Goal: Find specific page/section: Find specific page/section

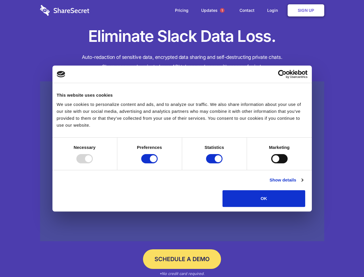
click at [93, 163] on div at bounding box center [84, 158] width 16 height 9
click at [158, 163] on input "Preferences" at bounding box center [149, 158] width 16 height 9
checkbox input "false"
click at [215, 163] on input "Statistics" at bounding box center [214, 158] width 16 height 9
checkbox input "false"
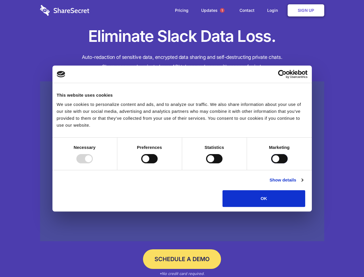
click at [271, 163] on input "Marketing" at bounding box center [279, 158] width 16 height 9
checkbox input "true"
click at [303, 183] on link "Show details" at bounding box center [285, 179] width 33 height 7
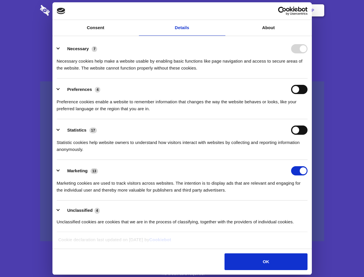
click at [307, 78] on li "Necessary 7 Necessary cookies help make a website usable by enabling basic func…" at bounding box center [182, 58] width 251 height 41
click at [222, 10] on span "1" at bounding box center [222, 10] width 5 height 5
